Goal: Task Accomplishment & Management: Manage account settings

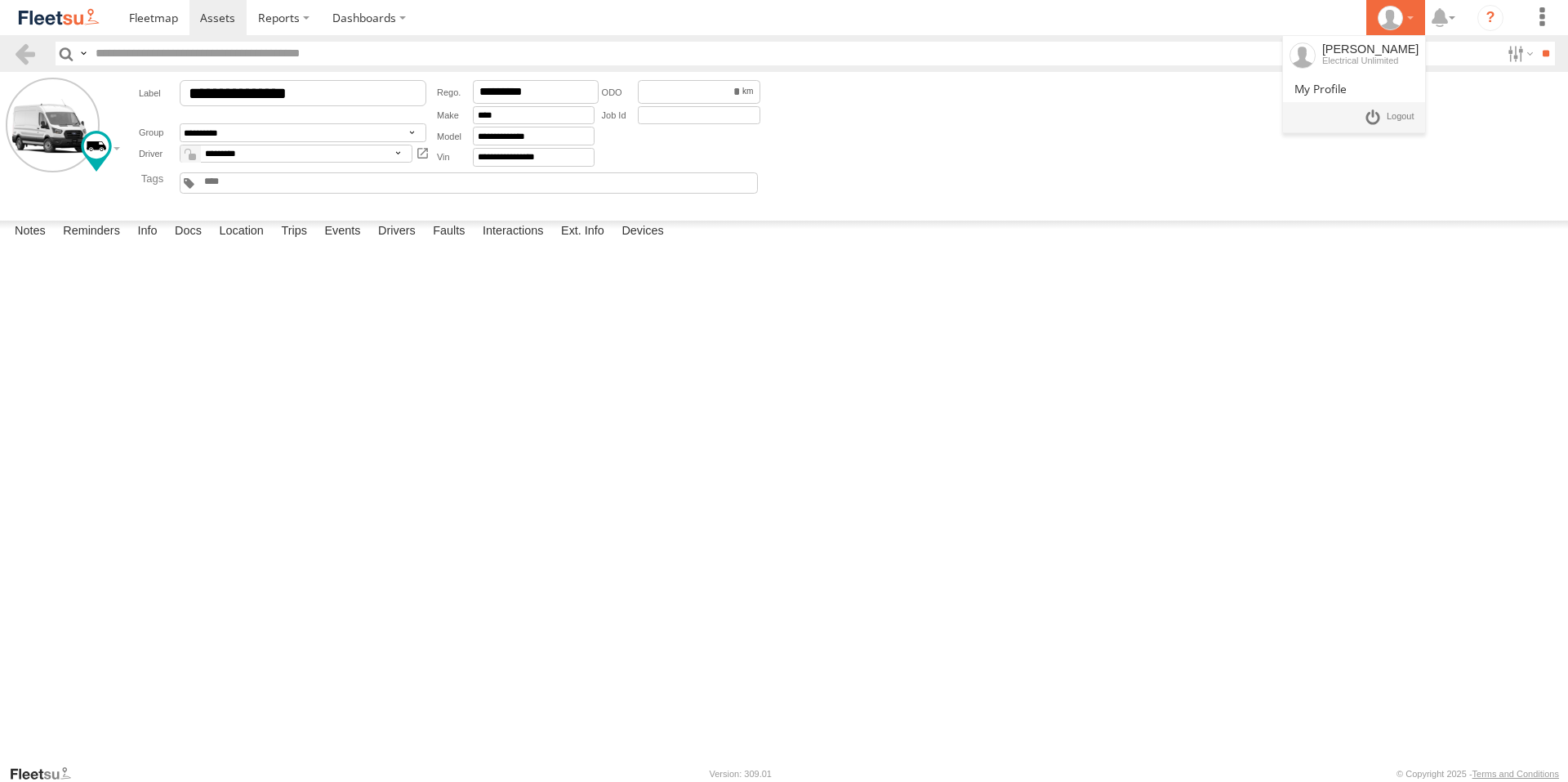
click at [1398, 10] on icon at bounding box center [1390, 17] width 24 height 24
click at [1407, 117] on span at bounding box center [1400, 116] width 28 height 18
click at [1387, 116] on span at bounding box center [1400, 116] width 28 height 18
